Goal: Task Accomplishment & Management: Use online tool/utility

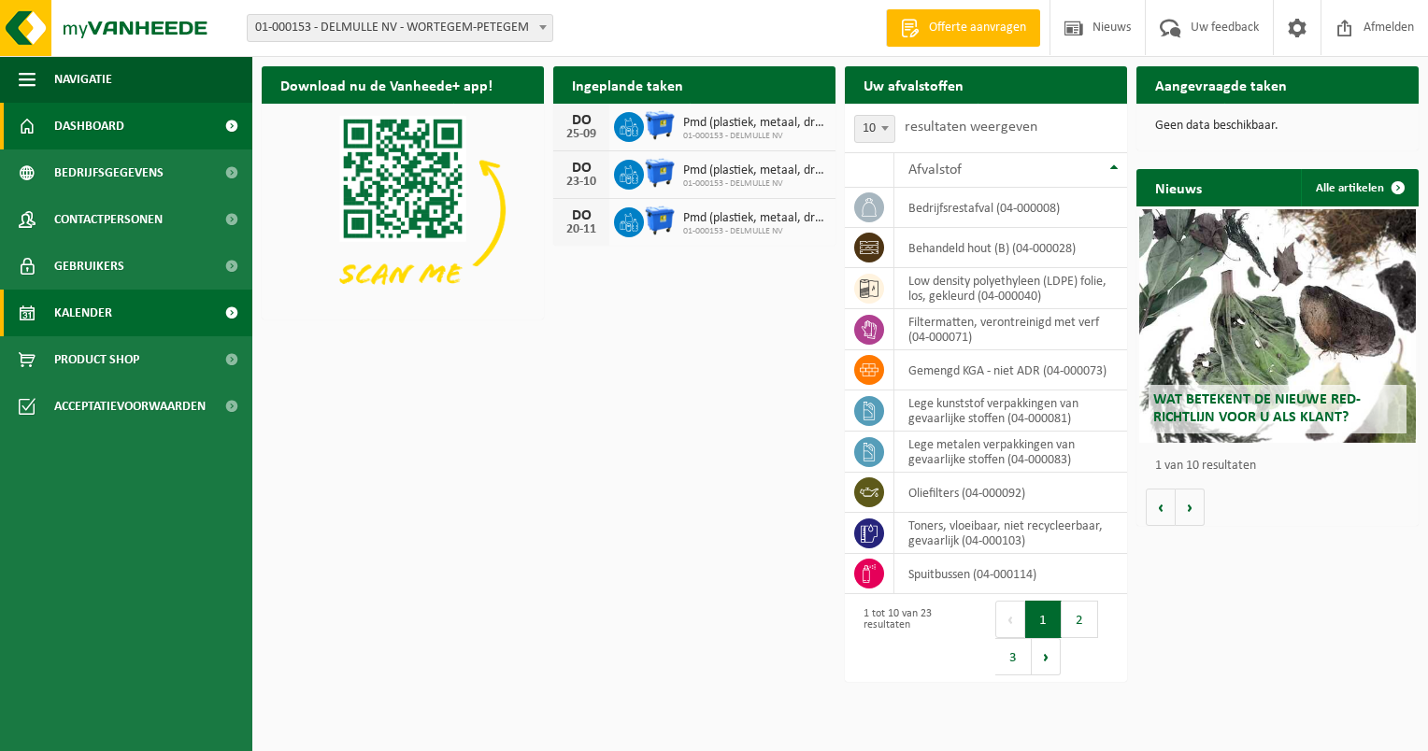
click at [96, 323] on span "Kalender" at bounding box center [83, 313] width 58 height 47
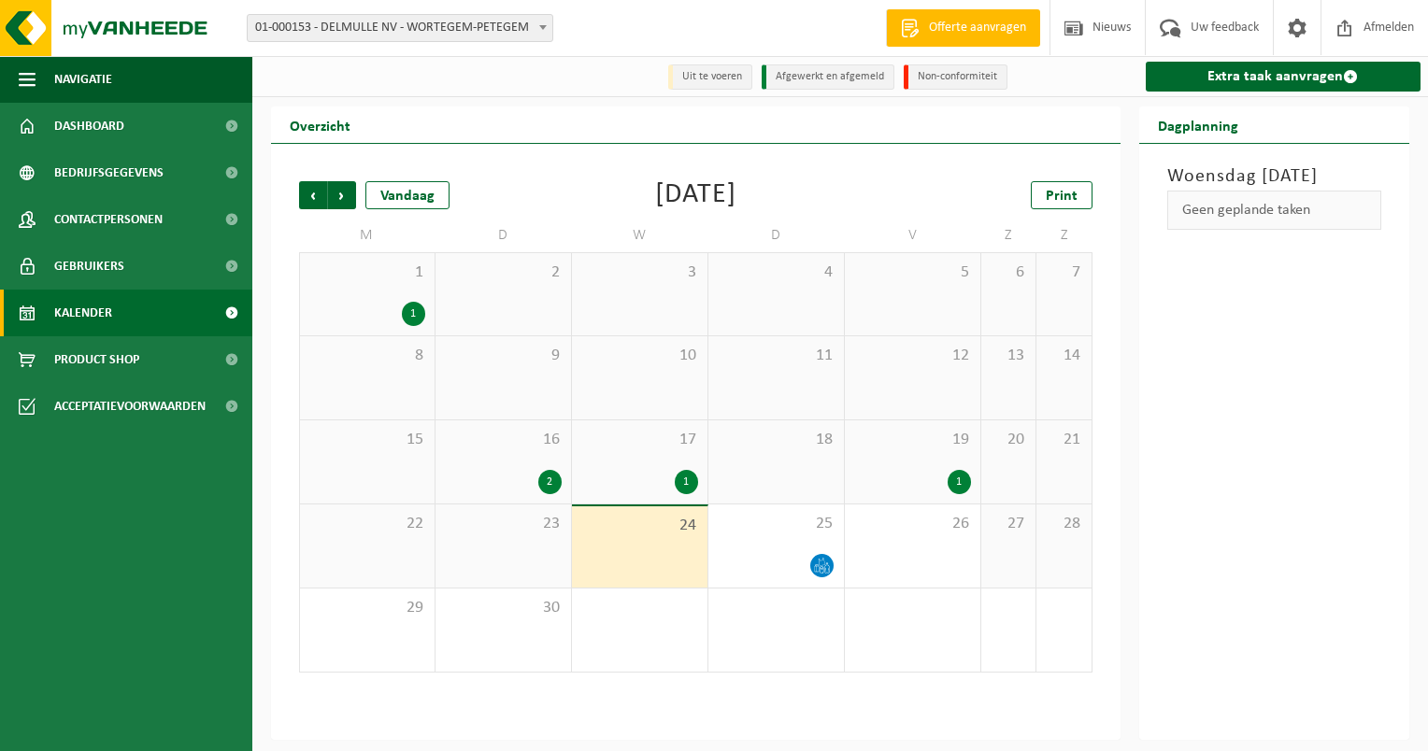
drag, startPoint x: 1282, startPoint y: 73, endPoint x: 1172, endPoint y: 164, distance: 143.3
click at [1282, 73] on link "Extra taak aanvragen" at bounding box center [1284, 77] width 276 height 30
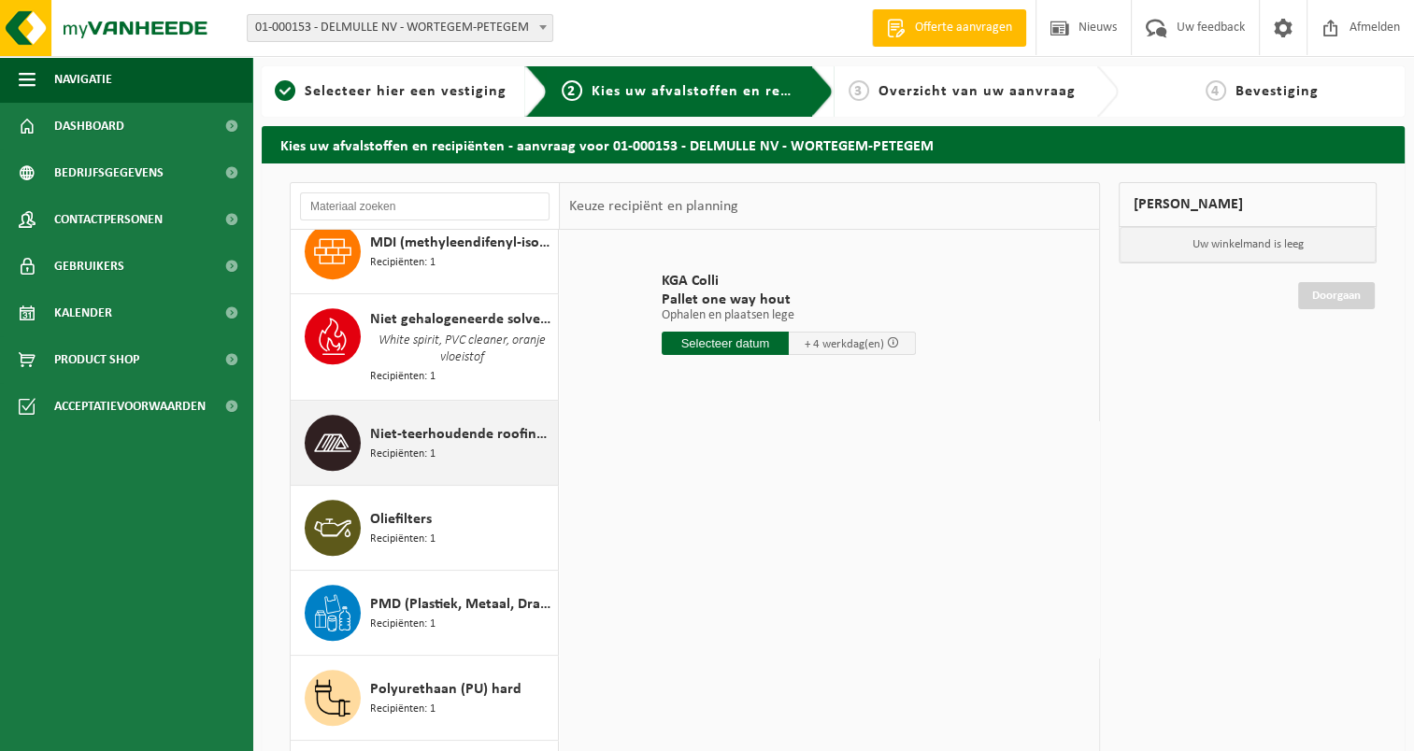
scroll to position [1368, 0]
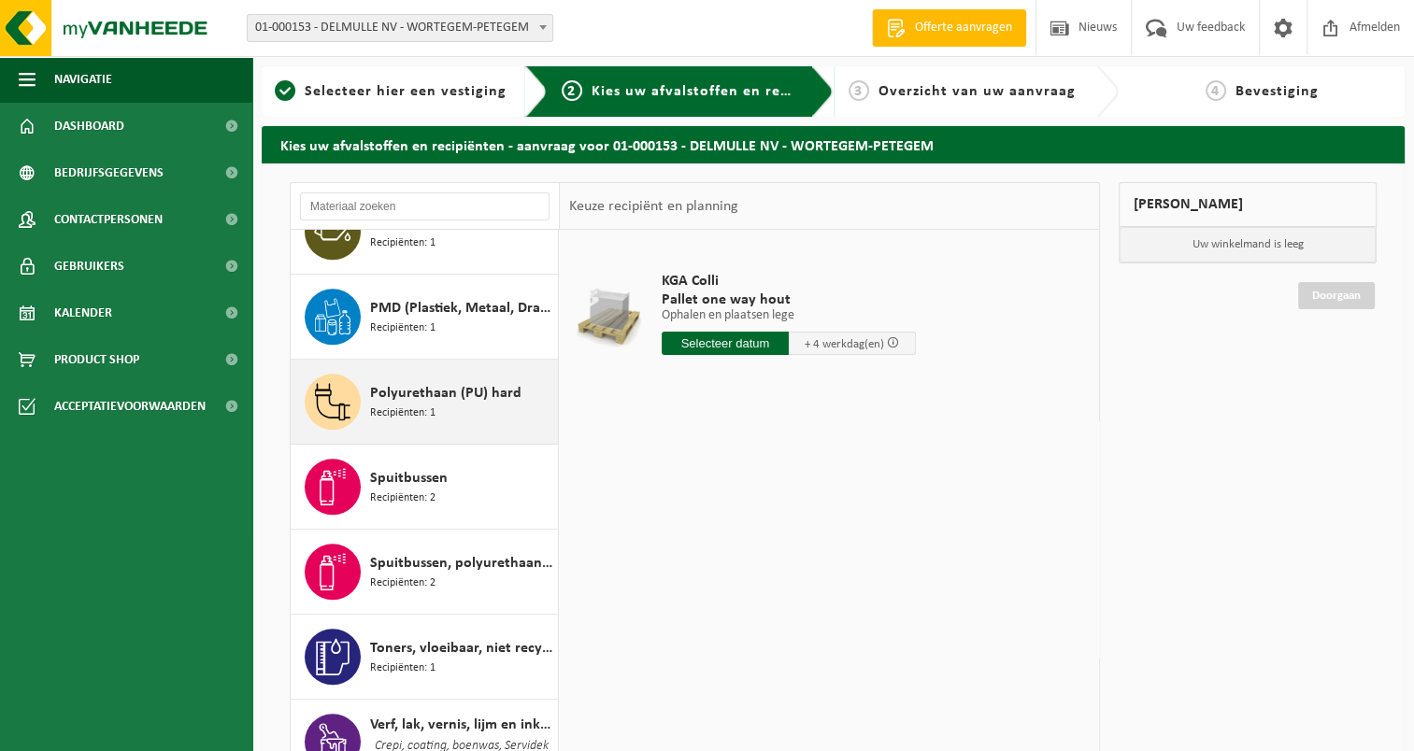
click at [409, 385] on span "Polyurethaan (PU) hard" at bounding box center [445, 393] width 151 height 22
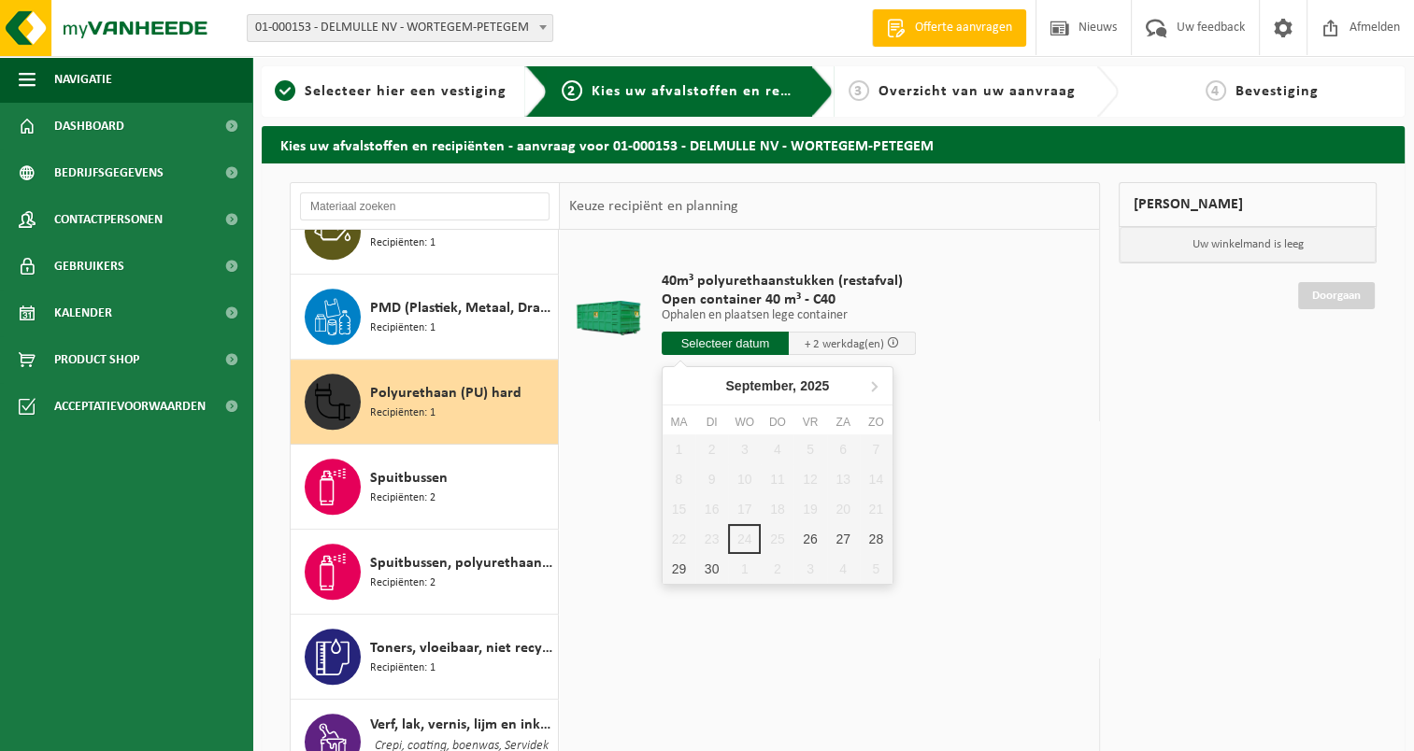
click at [748, 348] on input "text" at bounding box center [725, 343] width 127 height 23
click at [812, 535] on div "26" at bounding box center [809, 539] width 33 height 30
type input "Van 2025-09-26"
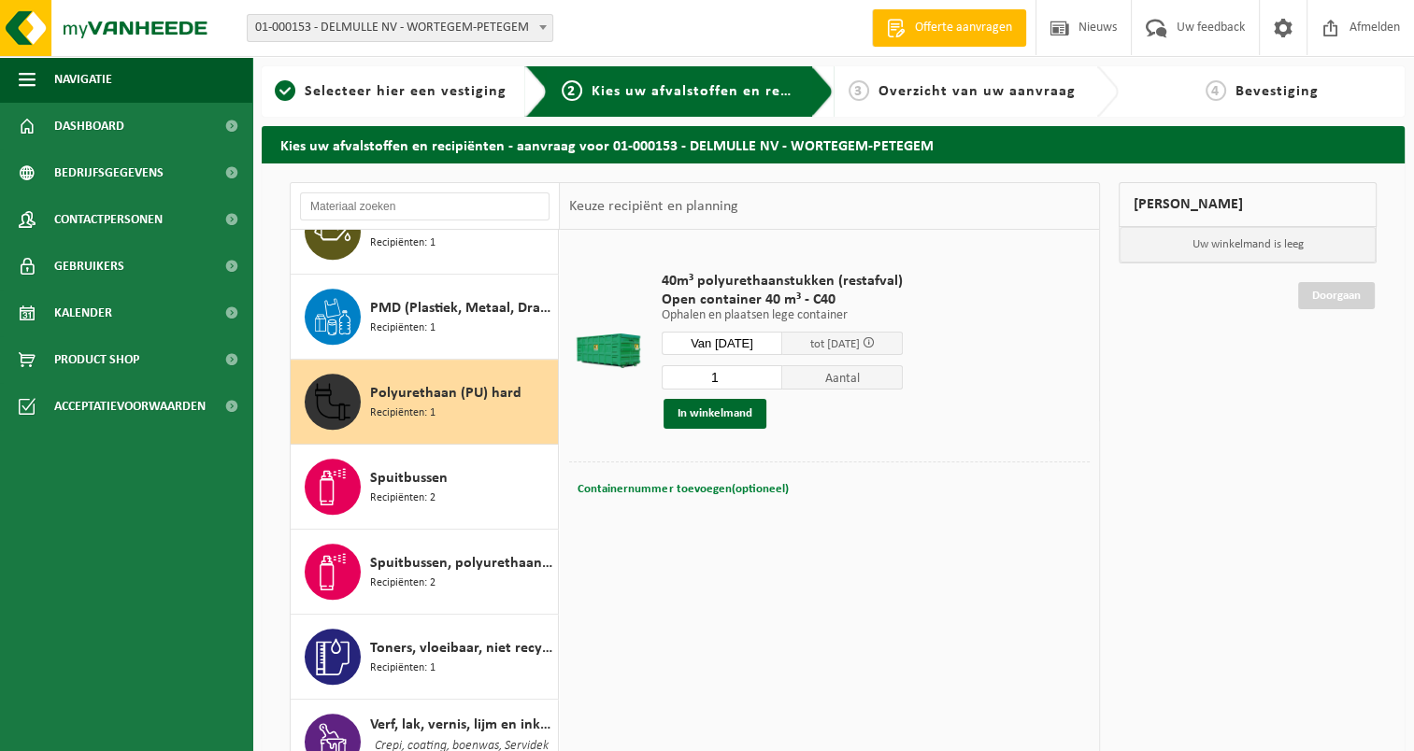
click at [658, 486] on span "Containernummer toevoegen(optioneel)" at bounding box center [682, 489] width 210 height 12
type input "c40-1224"
click at [725, 419] on button "In winkelmand" at bounding box center [714, 414] width 103 height 30
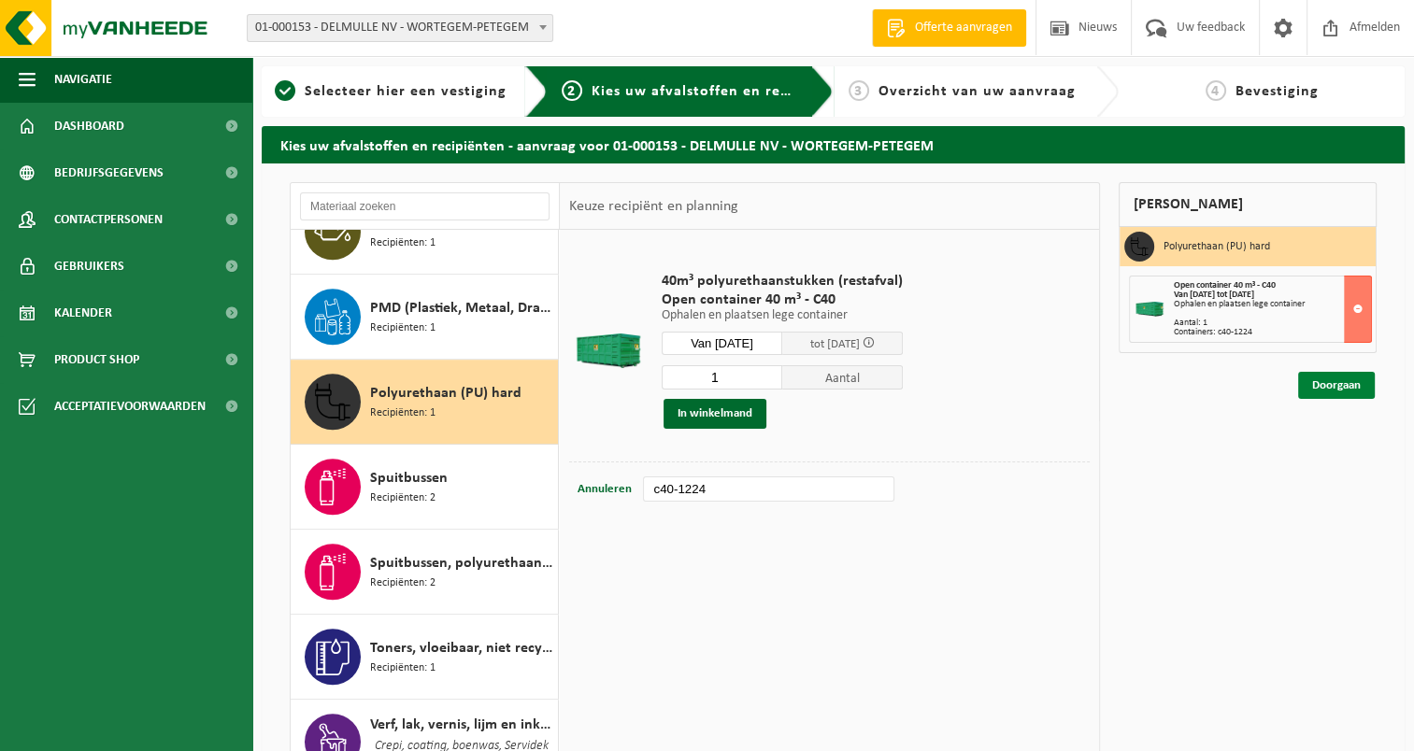
click at [1334, 378] on link "Doorgaan" at bounding box center [1336, 385] width 77 height 27
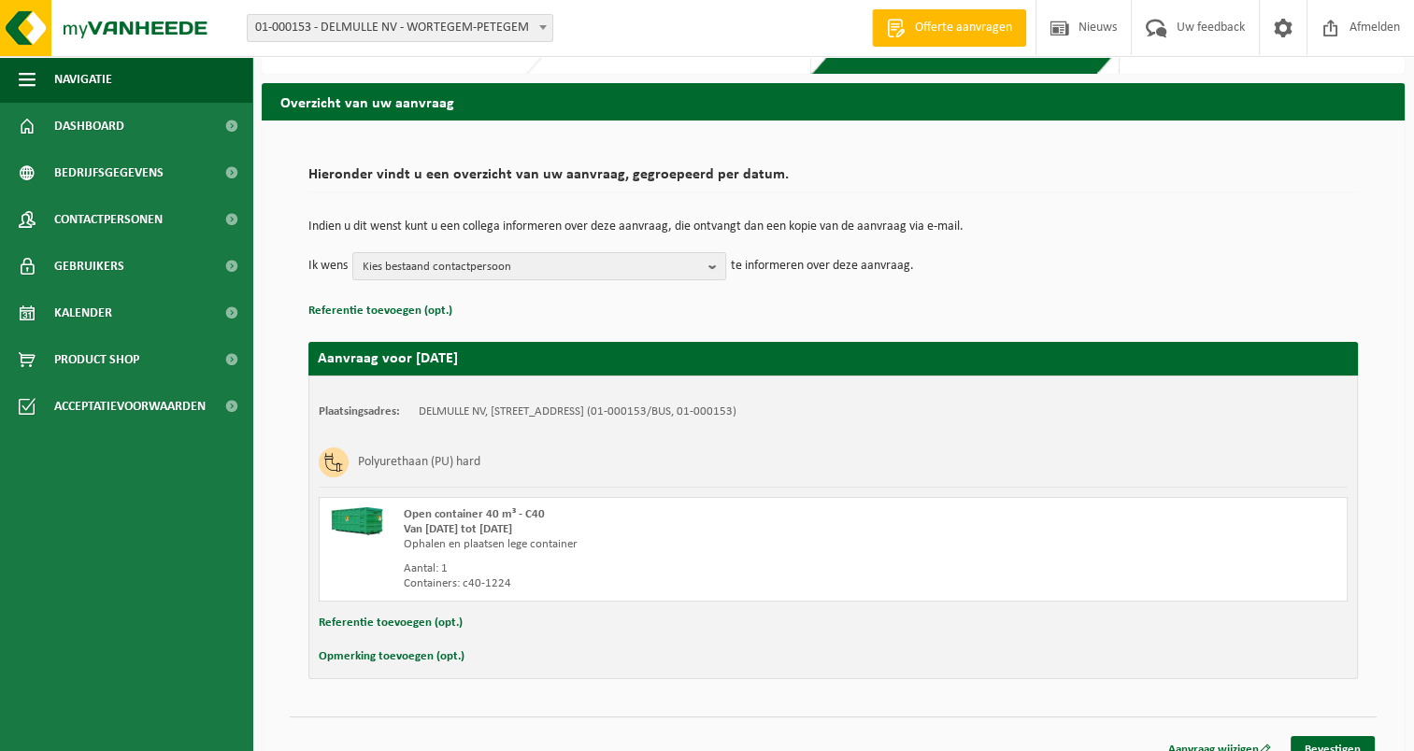
scroll to position [64, 0]
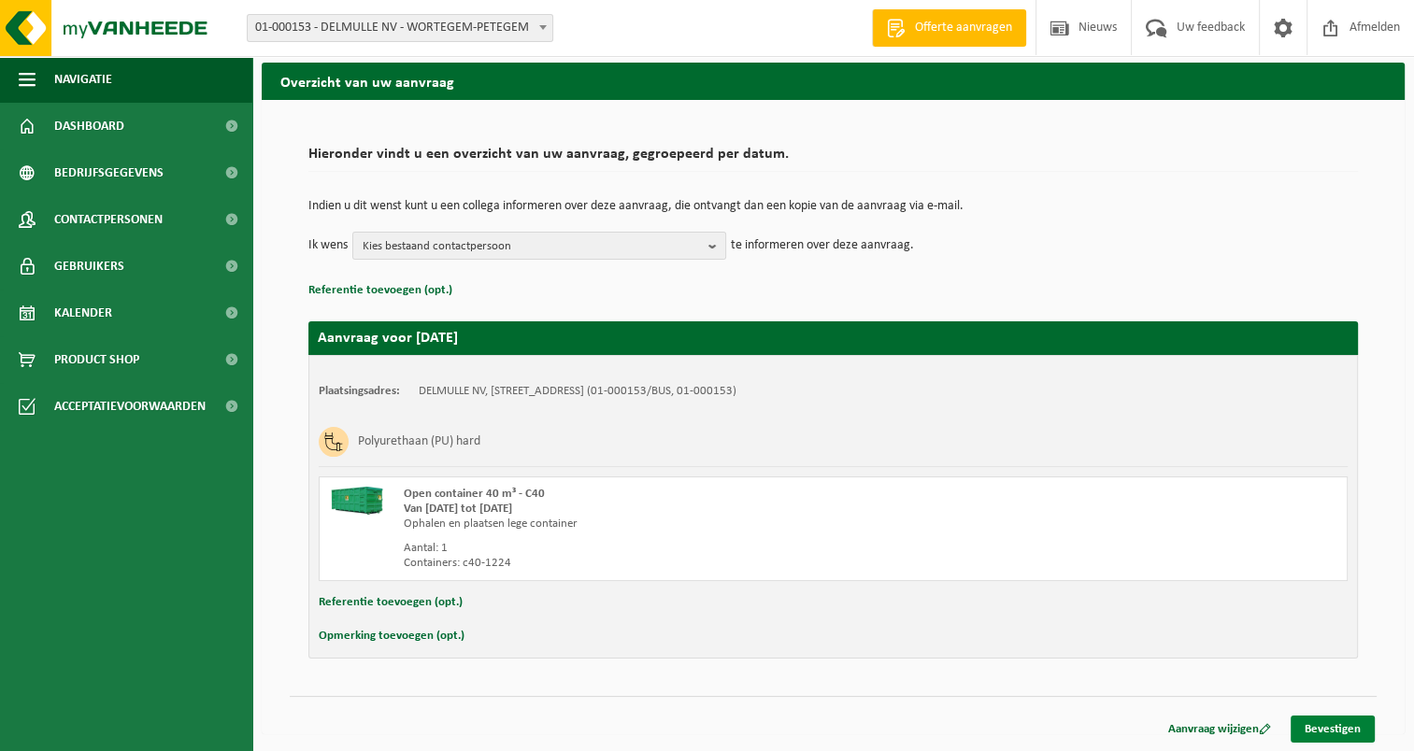
click at [1362, 733] on link "Bevestigen" at bounding box center [1332, 729] width 84 height 27
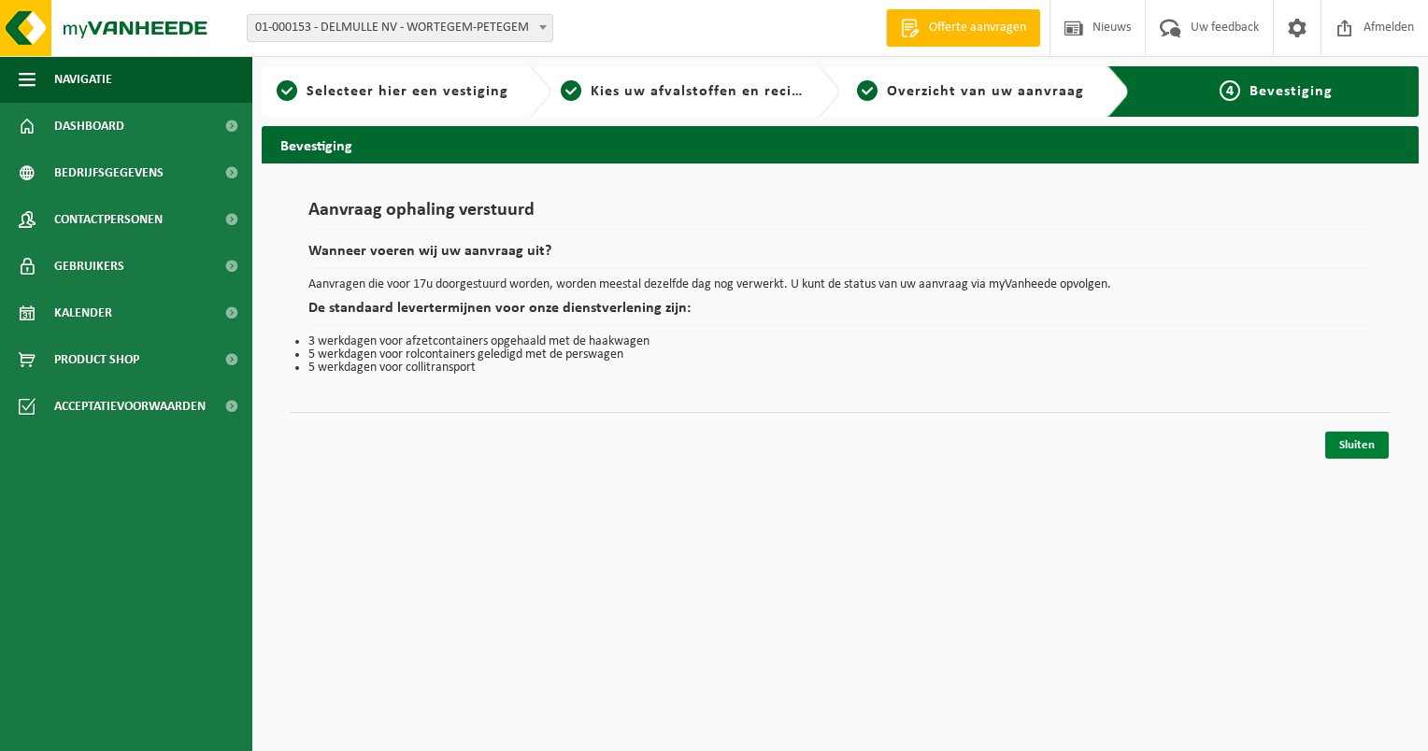
click at [1357, 437] on link "Sluiten" at bounding box center [1357, 445] width 64 height 27
